Goal: Communication & Community: Answer question/provide support

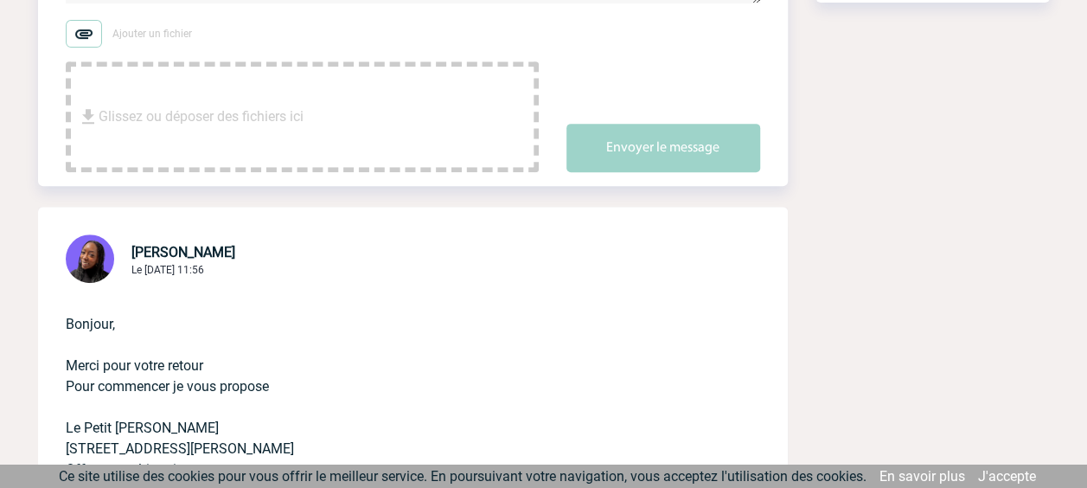
scroll to position [432, 0]
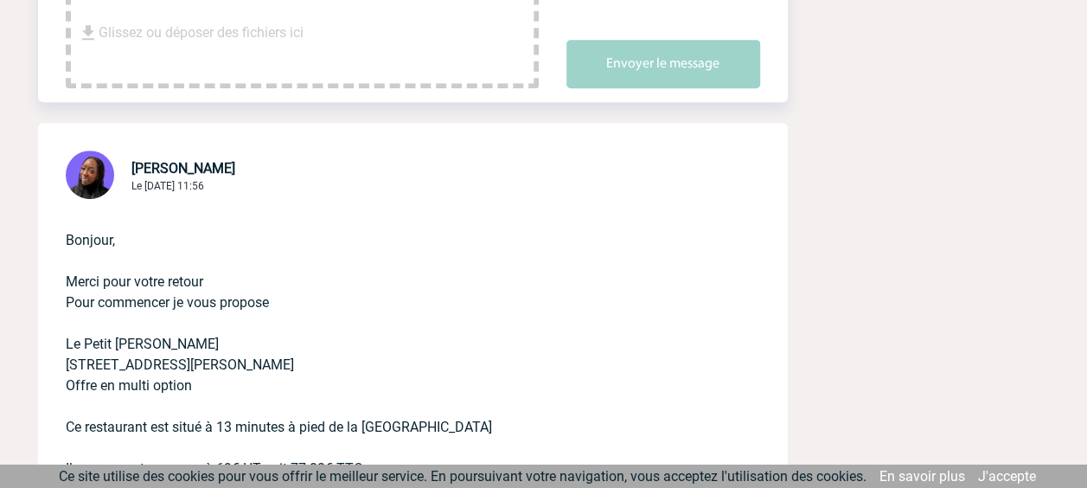
drag, startPoint x: 66, startPoint y: 346, endPoint x: 339, endPoint y: 364, distance: 273.9
copy p "Le Petit [PERSON_NAME] [STREET_ADDRESS][PERSON_NAME]"
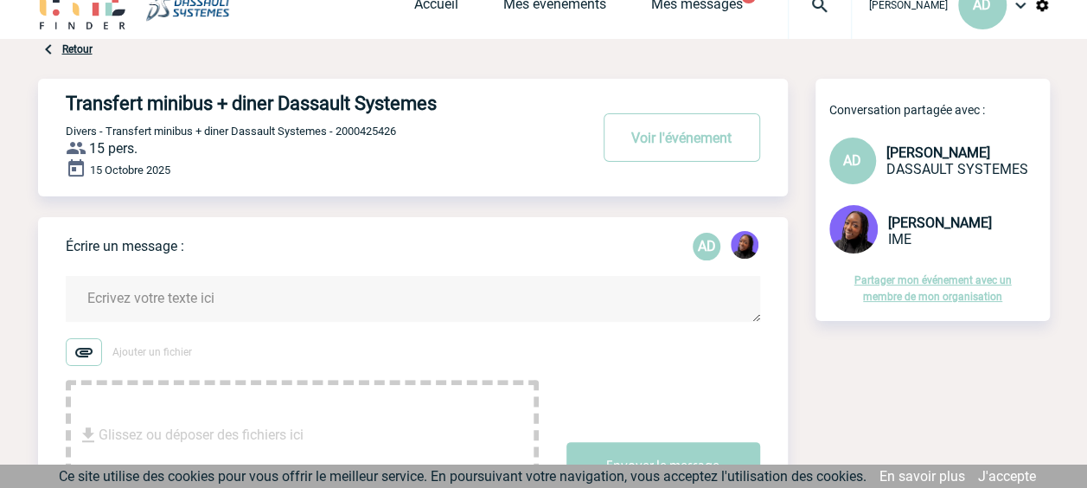
scroll to position [0, 0]
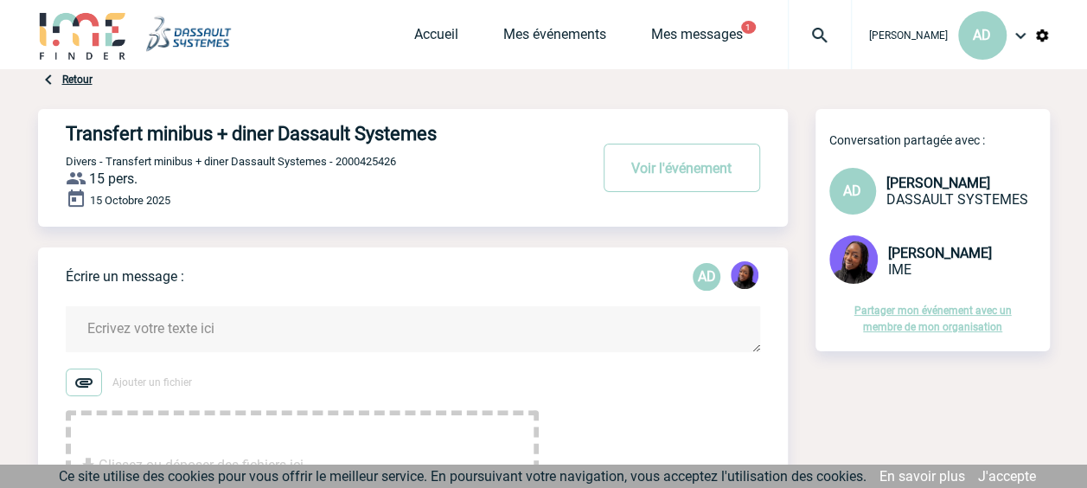
click at [227, 332] on textarea at bounding box center [413, 329] width 695 height 46
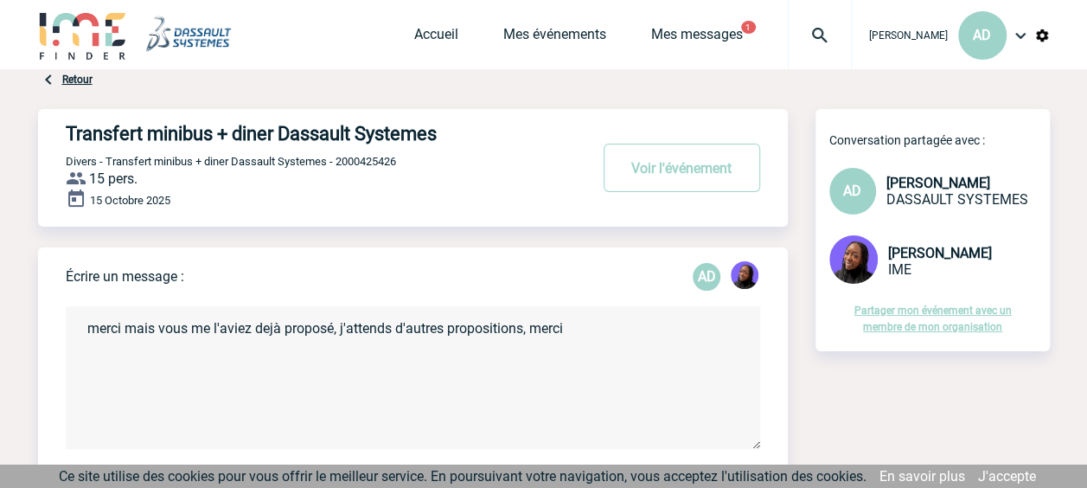
scroll to position [173, 0]
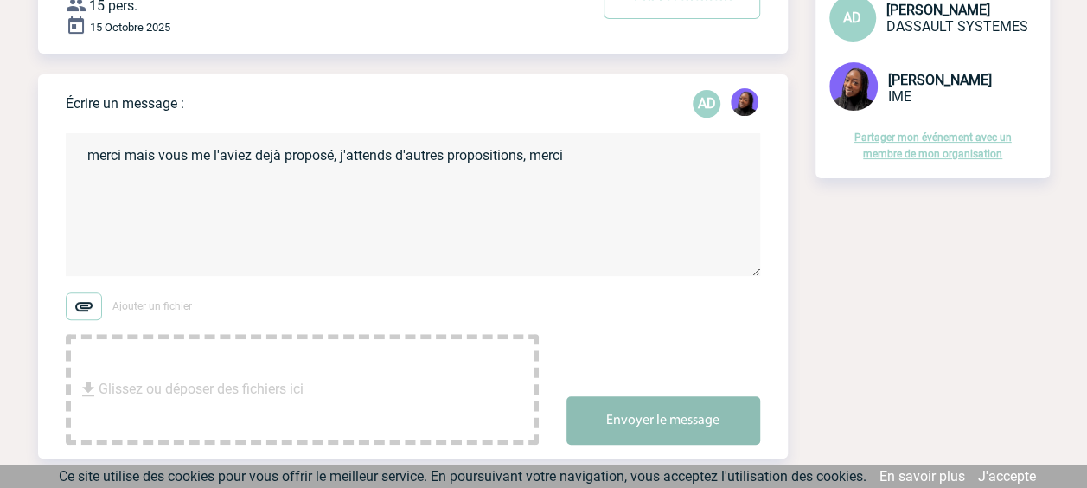
type textarea "merci mais vous me l'aviez dejà proposé, j'attends d'autres propositions, merci"
click at [677, 419] on button "Envoyer le message" at bounding box center [664, 420] width 194 height 48
